Goal: Information Seeking & Learning: Check status

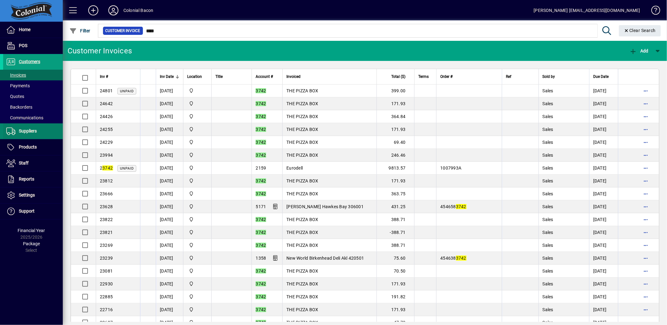
drag, startPoint x: 27, startPoint y: 133, endPoint x: 33, endPoint y: 132, distance: 5.7
click at [27, 133] on span "Suppliers" at bounding box center [28, 130] width 18 height 5
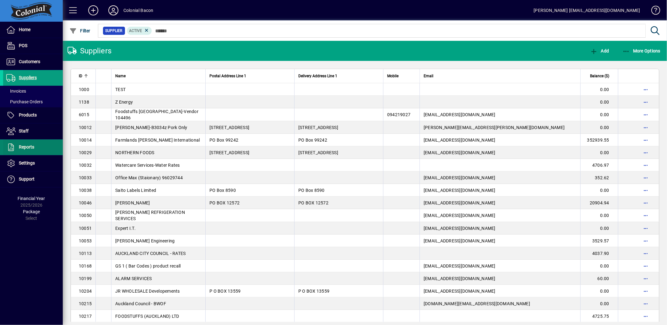
click at [25, 154] on span at bounding box center [33, 147] width 60 height 15
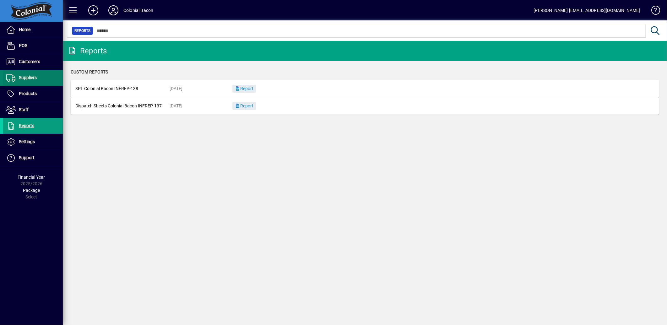
click at [30, 76] on span "Suppliers" at bounding box center [28, 77] width 18 height 5
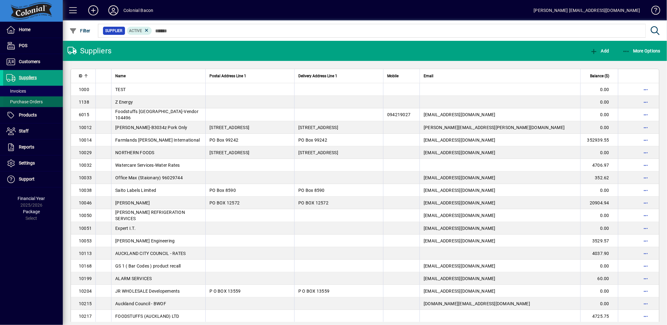
click at [26, 101] on span "Purchase Orders" at bounding box center [24, 101] width 36 height 5
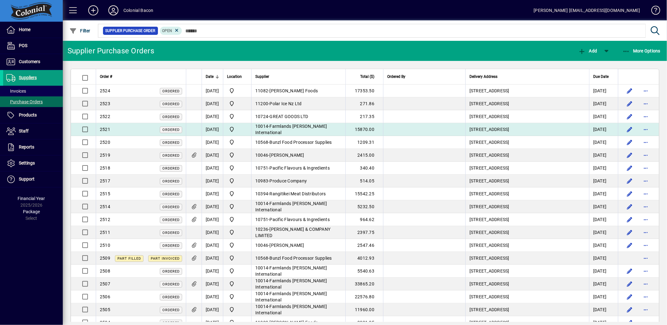
click at [300, 129] on span "Farmlands Mathias International" at bounding box center [291, 129] width 72 height 11
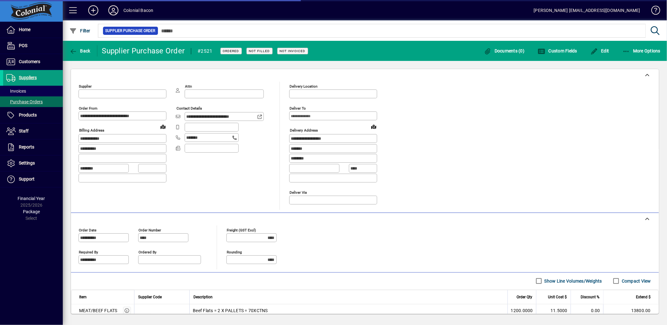
type input "**********"
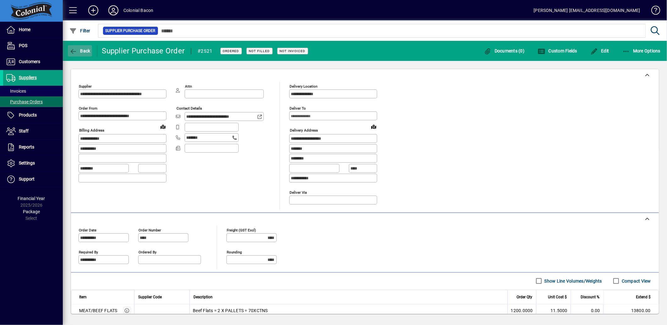
click at [83, 50] on span "Back" at bounding box center [79, 50] width 21 height 5
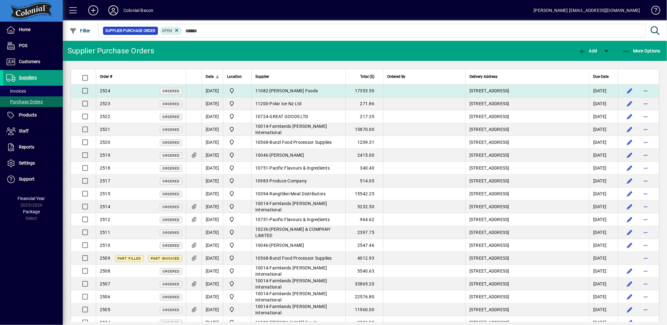
click at [298, 95] on td "11082 - Markwell Foods" at bounding box center [298, 90] width 94 height 13
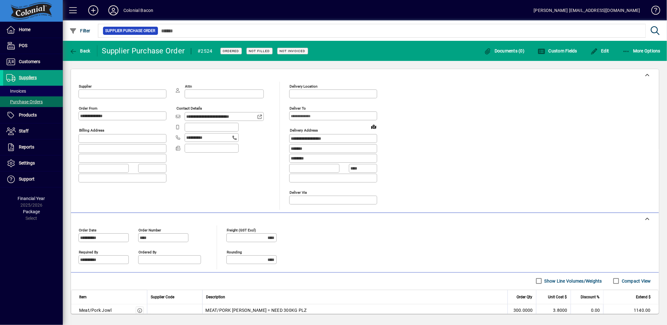
type input "**********"
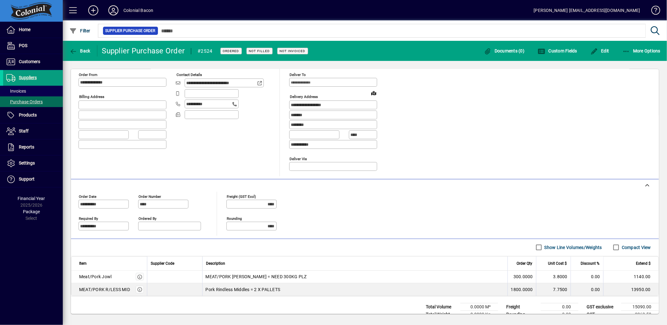
scroll to position [53, 0]
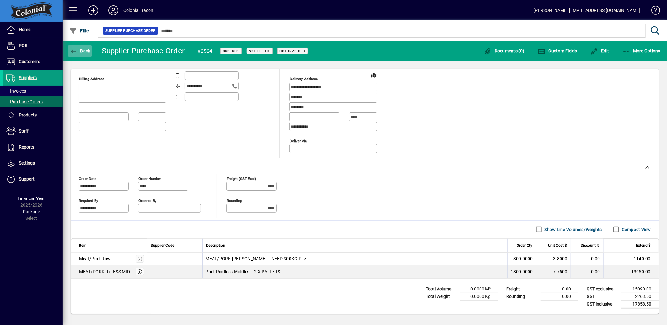
click at [84, 54] on span "button" at bounding box center [80, 50] width 24 height 15
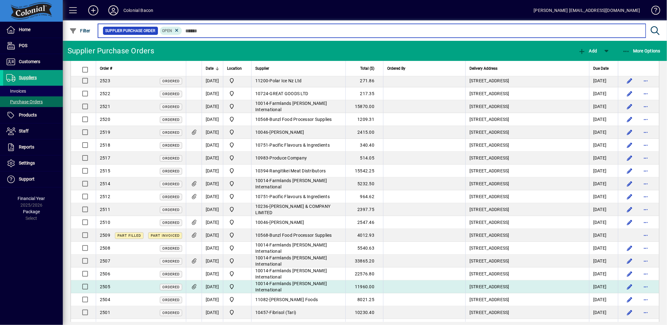
scroll to position [35, 0]
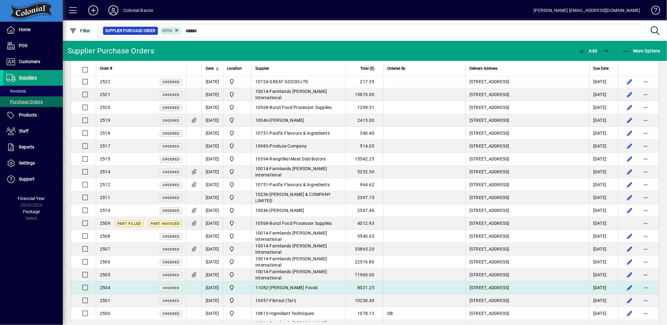
click at [284, 288] on span "Markwell Foods" at bounding box center [294, 287] width 48 height 5
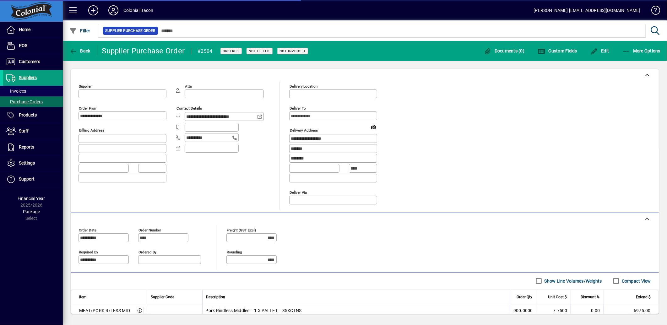
type input "**********"
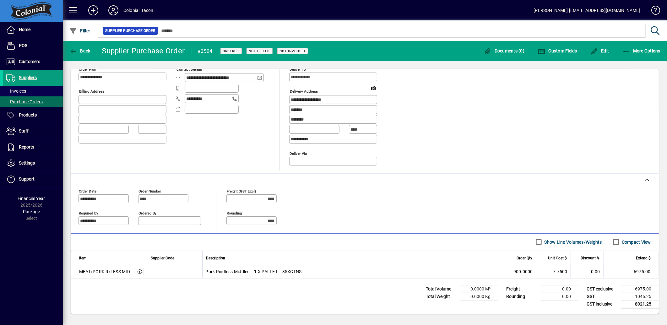
scroll to position [40, 0]
click at [89, 50] on span "Back" at bounding box center [79, 50] width 21 height 5
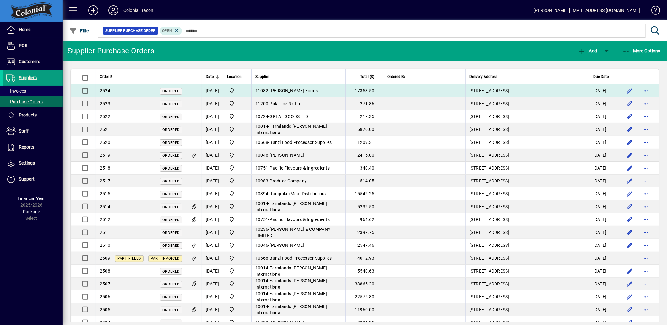
click at [273, 85] on td "11082 - Markwell Foods" at bounding box center [298, 90] width 94 height 13
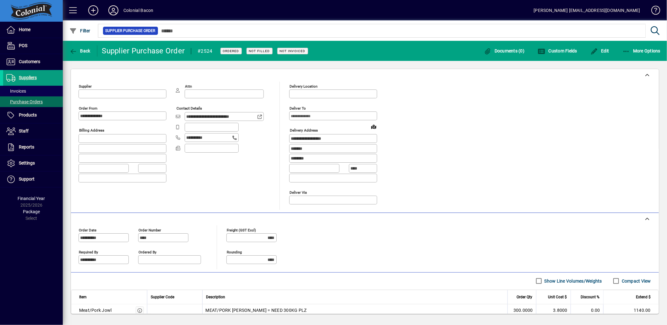
type input "**********"
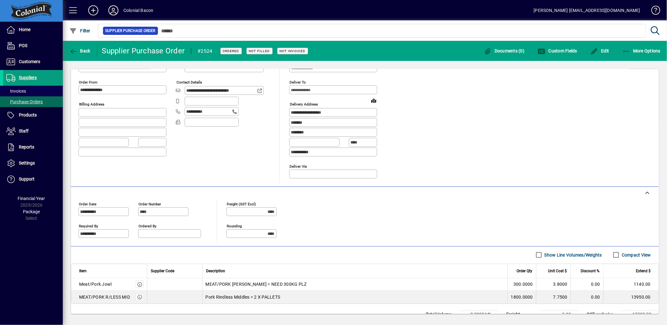
scroll to position [53, 0]
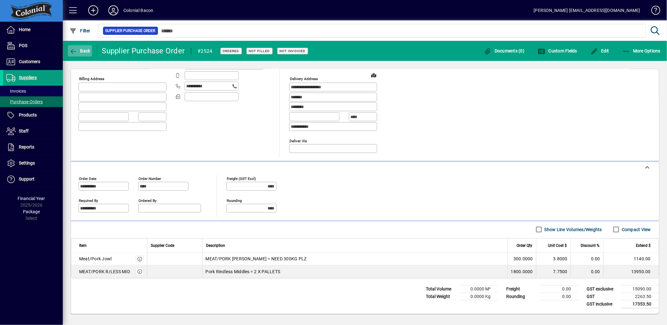
click at [80, 48] on span "Back" at bounding box center [79, 50] width 21 height 5
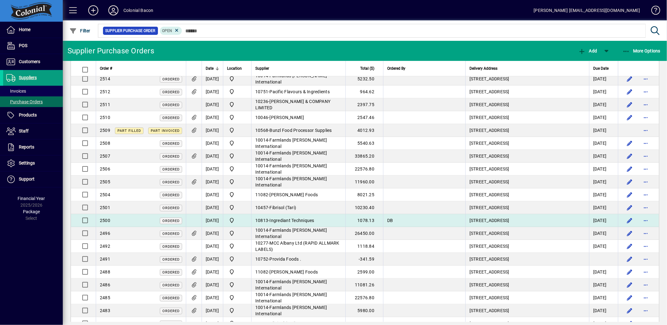
scroll to position [139, 0]
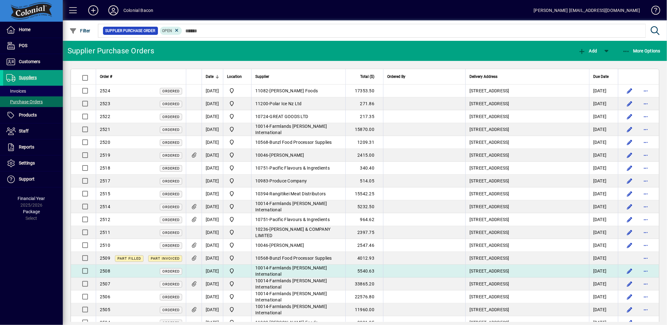
scroll to position [35, 0]
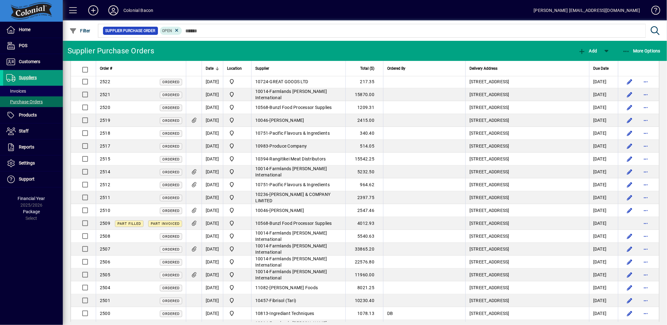
click at [29, 74] on span "Suppliers" at bounding box center [20, 78] width 34 height 8
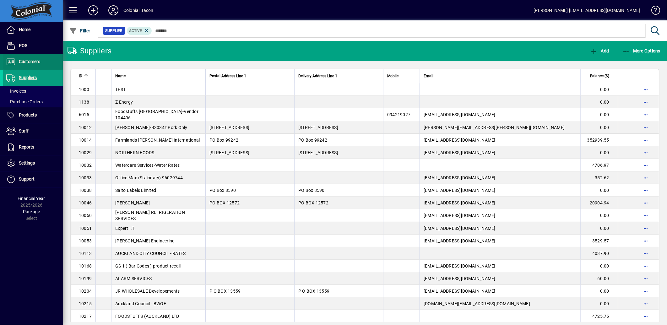
click at [31, 63] on span "Customers" at bounding box center [29, 61] width 21 height 5
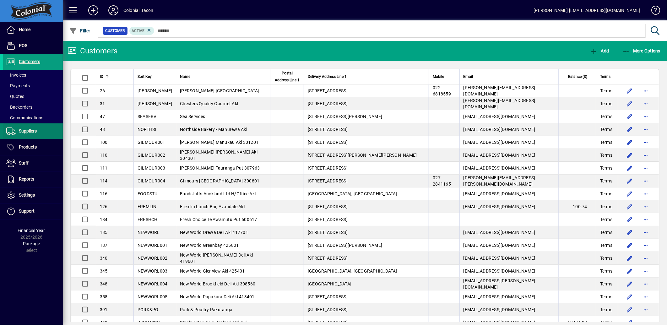
click at [23, 126] on span at bounding box center [33, 131] width 60 height 15
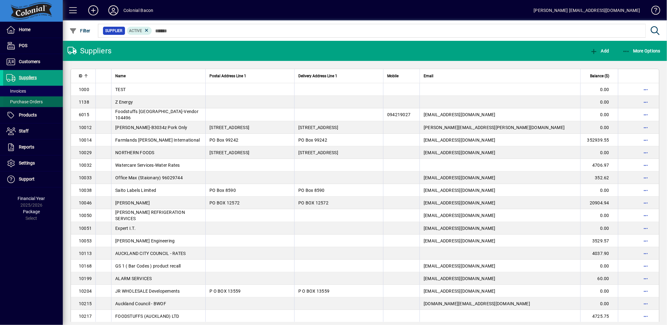
click at [31, 97] on span at bounding box center [33, 101] width 60 height 15
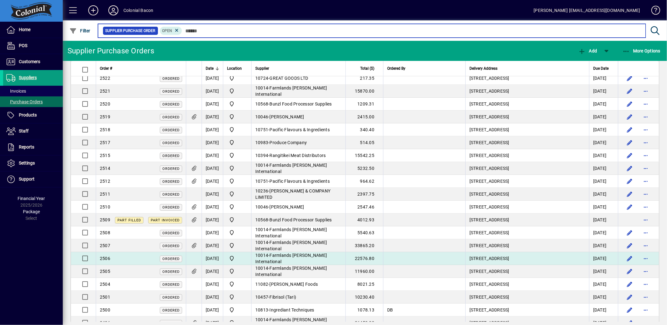
scroll to position [70, 0]
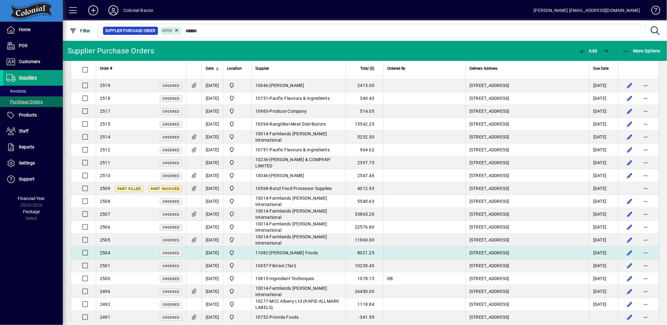
click at [143, 252] on div "2504 Ordered" at bounding box center [141, 253] width 82 height 7
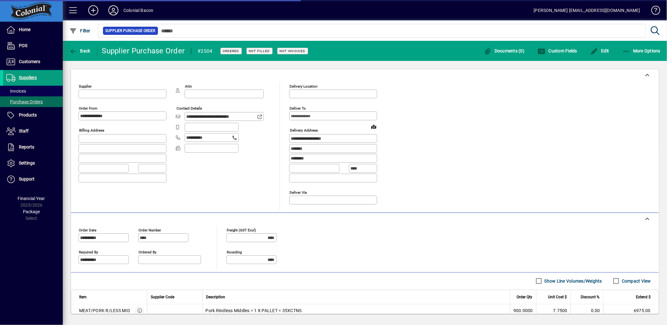
type input "**********"
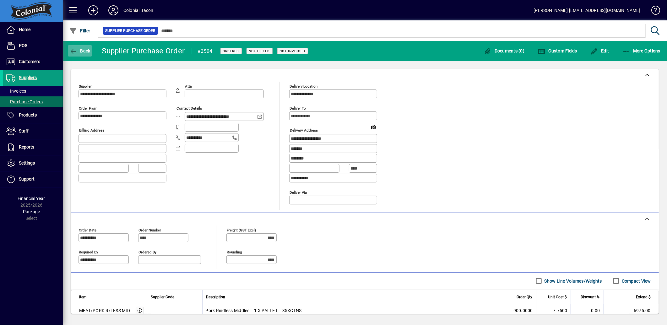
click at [87, 50] on span "Back" at bounding box center [79, 50] width 21 height 5
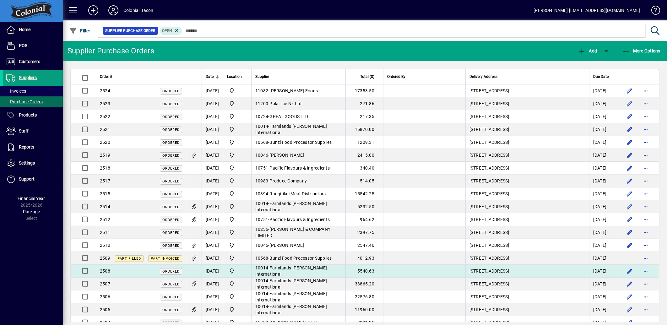
click at [296, 272] on span "Farmlands Mathias International" at bounding box center [291, 270] width 72 height 11
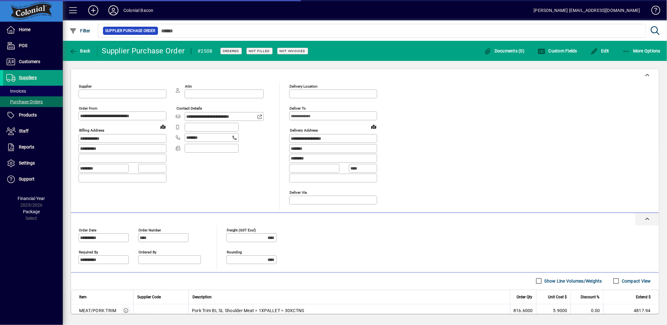
type input "**********"
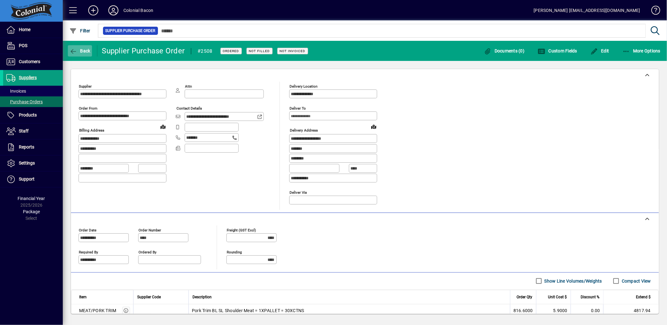
click at [89, 47] on span "button" at bounding box center [80, 50] width 24 height 15
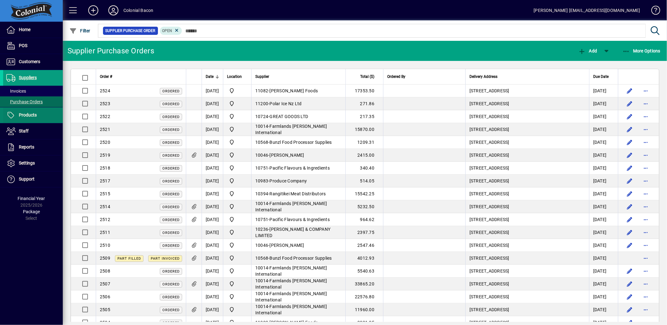
click at [29, 116] on span "Products" at bounding box center [28, 114] width 18 height 5
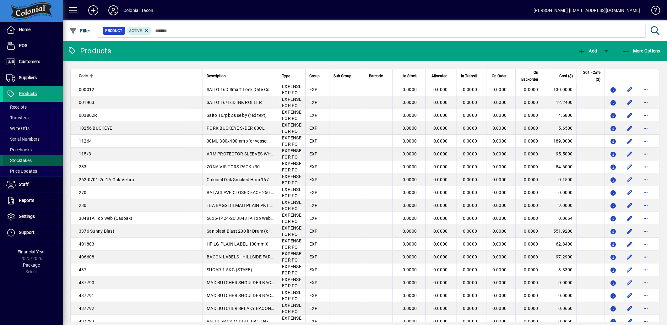
click at [23, 158] on span "Stocktakes" at bounding box center [18, 160] width 25 height 5
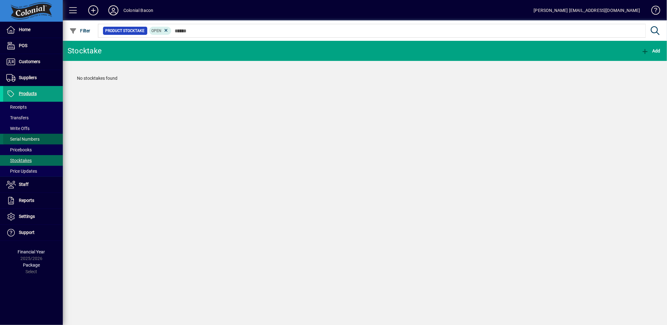
click at [21, 137] on span "Serial Numbers" at bounding box center [22, 139] width 33 height 5
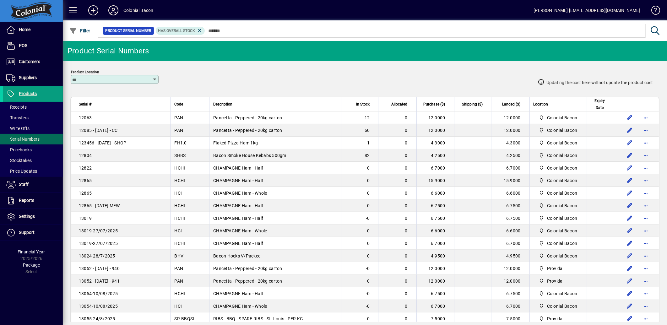
click at [148, 77] on input "Product Location" at bounding box center [112, 79] width 80 height 5
click at [90, 115] on mat-option "Colonial Bacon" at bounding box center [91, 111] width 41 height 17
type input "**********"
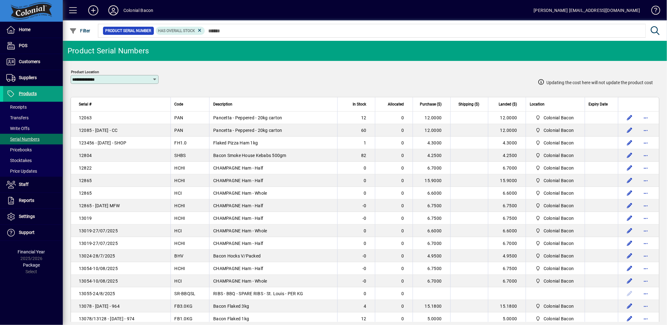
click at [303, 217] on td "CHAMPAGNE Ham - Half" at bounding box center [273, 218] width 128 height 13
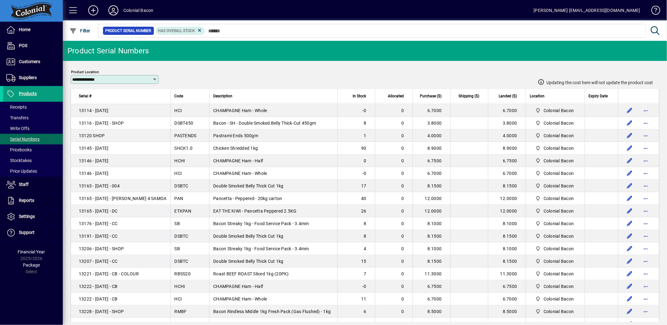
scroll to position [614, 0]
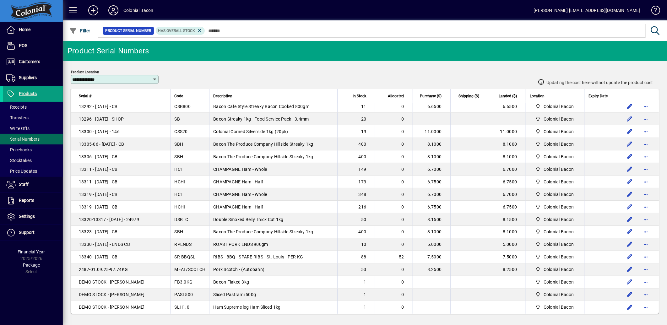
drag, startPoint x: 77, startPoint y: 105, endPoint x: 650, endPoint y: 310, distance: 608.8
copy thead
drag, startPoint x: 280, startPoint y: 76, endPoint x: 275, endPoint y: 75, distance: 5.4
click at [280, 76] on div "Updating the cost here will not update the product cost" at bounding box center [410, 75] width 485 height 28
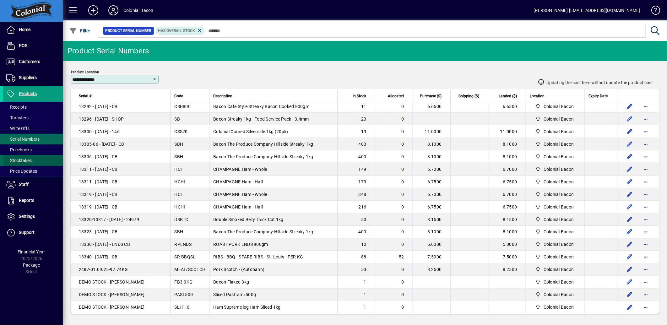
click at [20, 161] on span "Stocktakes" at bounding box center [18, 160] width 25 height 5
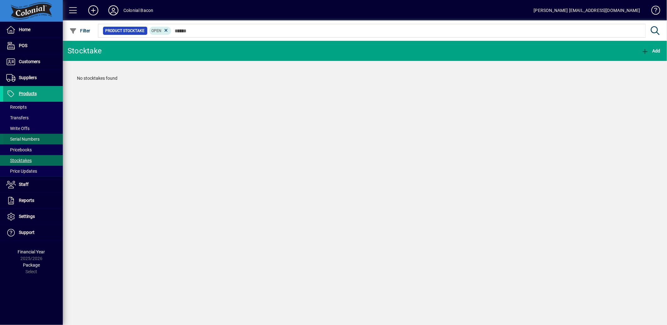
click at [35, 139] on span "Serial Numbers" at bounding box center [22, 139] width 33 height 5
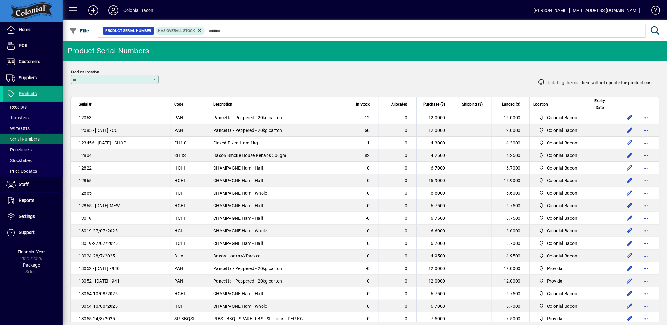
click at [321, 325] on html "Home POS Customers Invoices Payments Quotes Backorders Communications Suppliers…" at bounding box center [333, 162] width 667 height 325
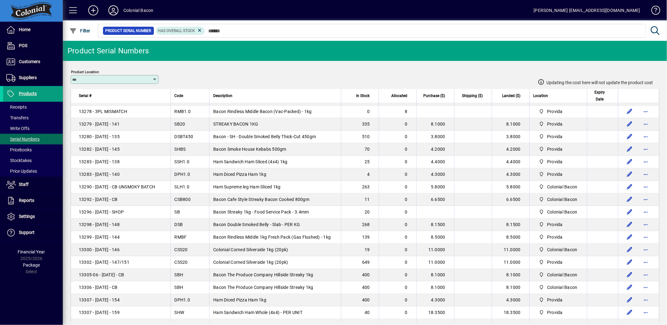
scroll to position [837, 0]
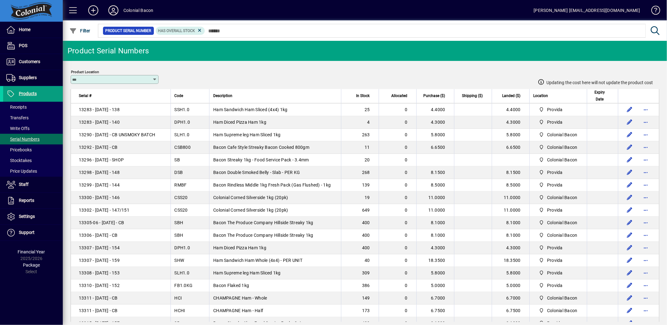
drag, startPoint x: 283, startPoint y: 73, endPoint x: 280, endPoint y: 73, distance: 3.2
click at [283, 73] on div "Updating the cost here will not update the product cost" at bounding box center [410, 75] width 485 height 28
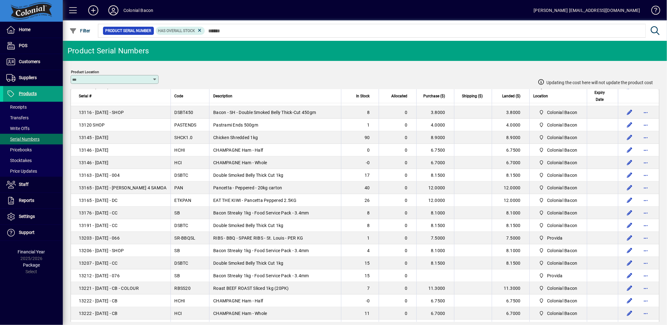
scroll to position [269, 0]
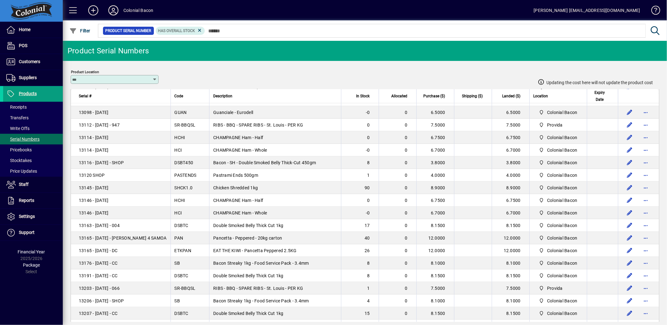
click at [204, 82] on div "Updating the cost here will not update the product cost" at bounding box center [410, 75] width 485 height 28
